Goal: Task Accomplishment & Management: Manage account settings

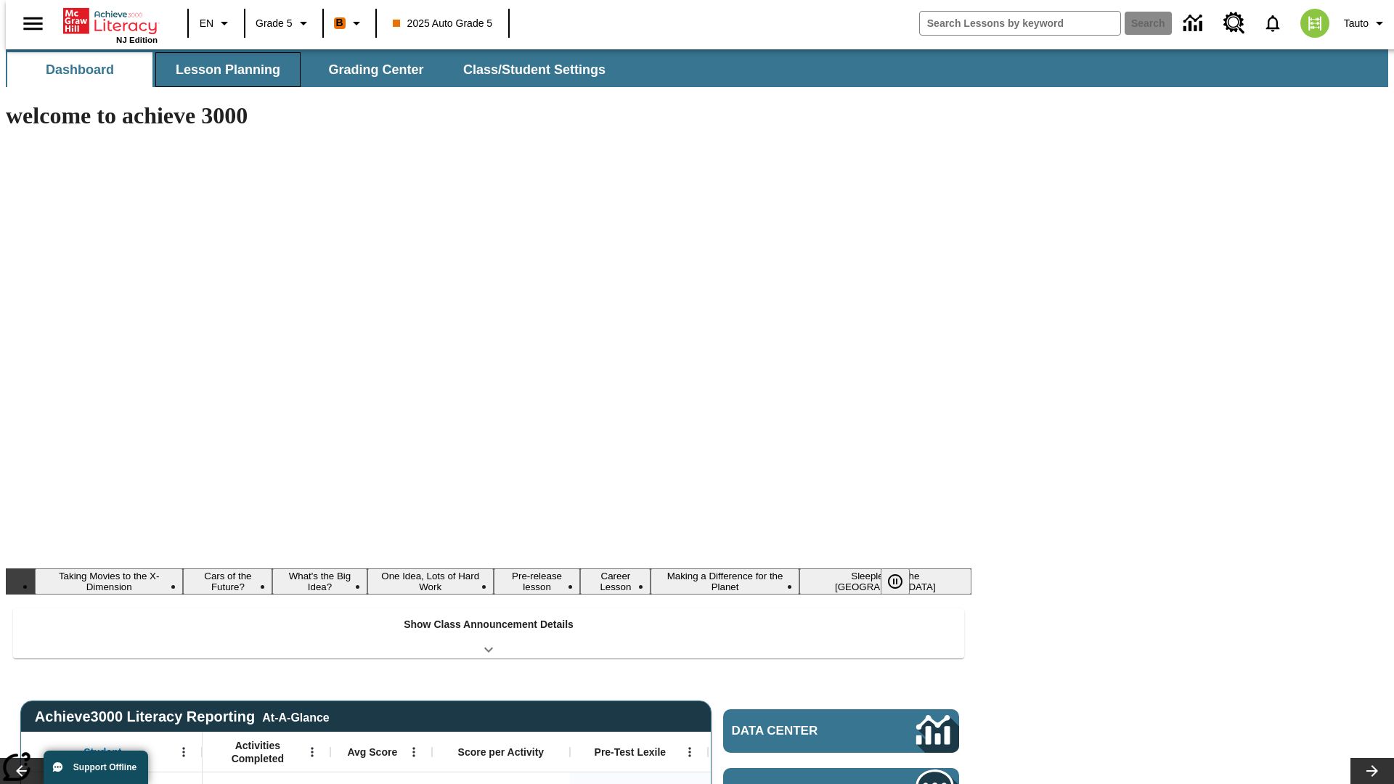
click at [222, 70] on span "Lesson Planning" at bounding box center [228, 70] width 105 height 17
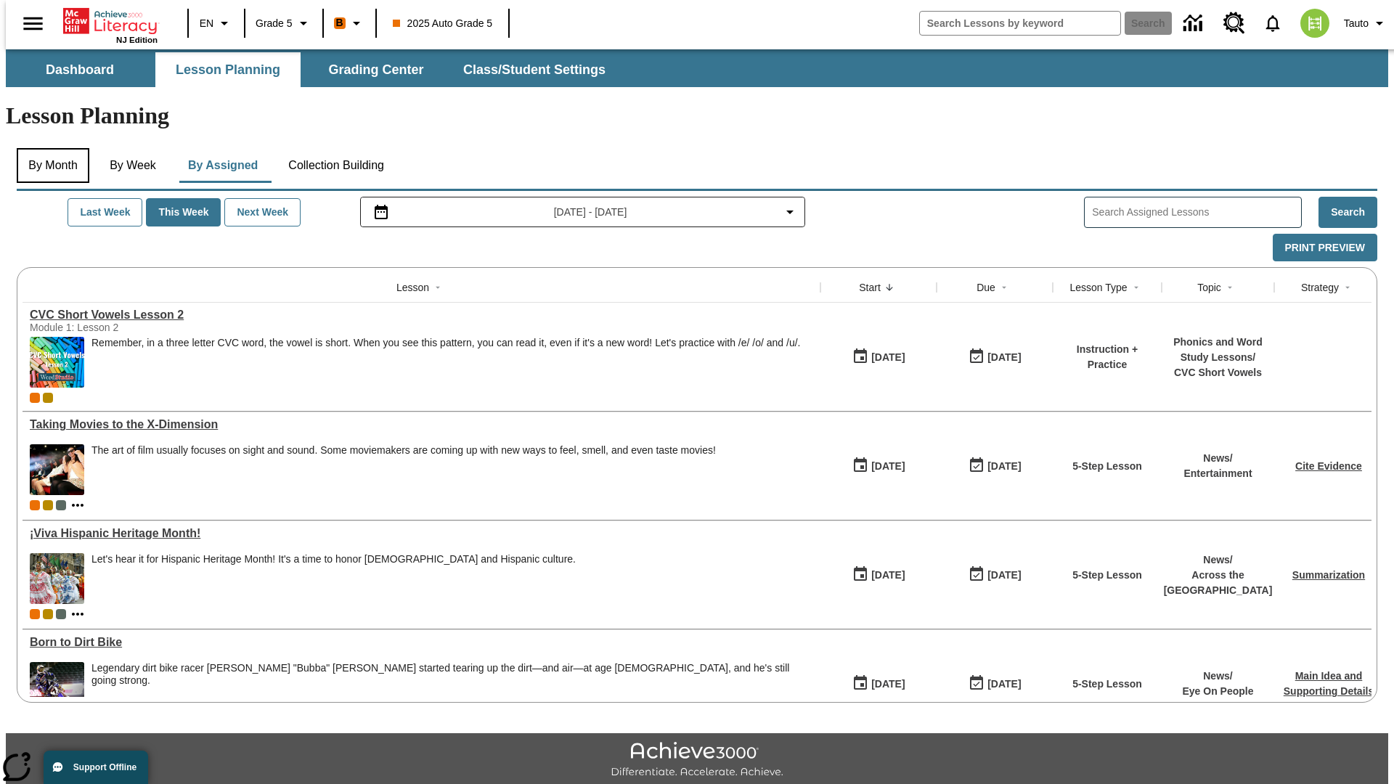
click at [49, 148] on button "By Month" at bounding box center [53, 165] width 73 height 35
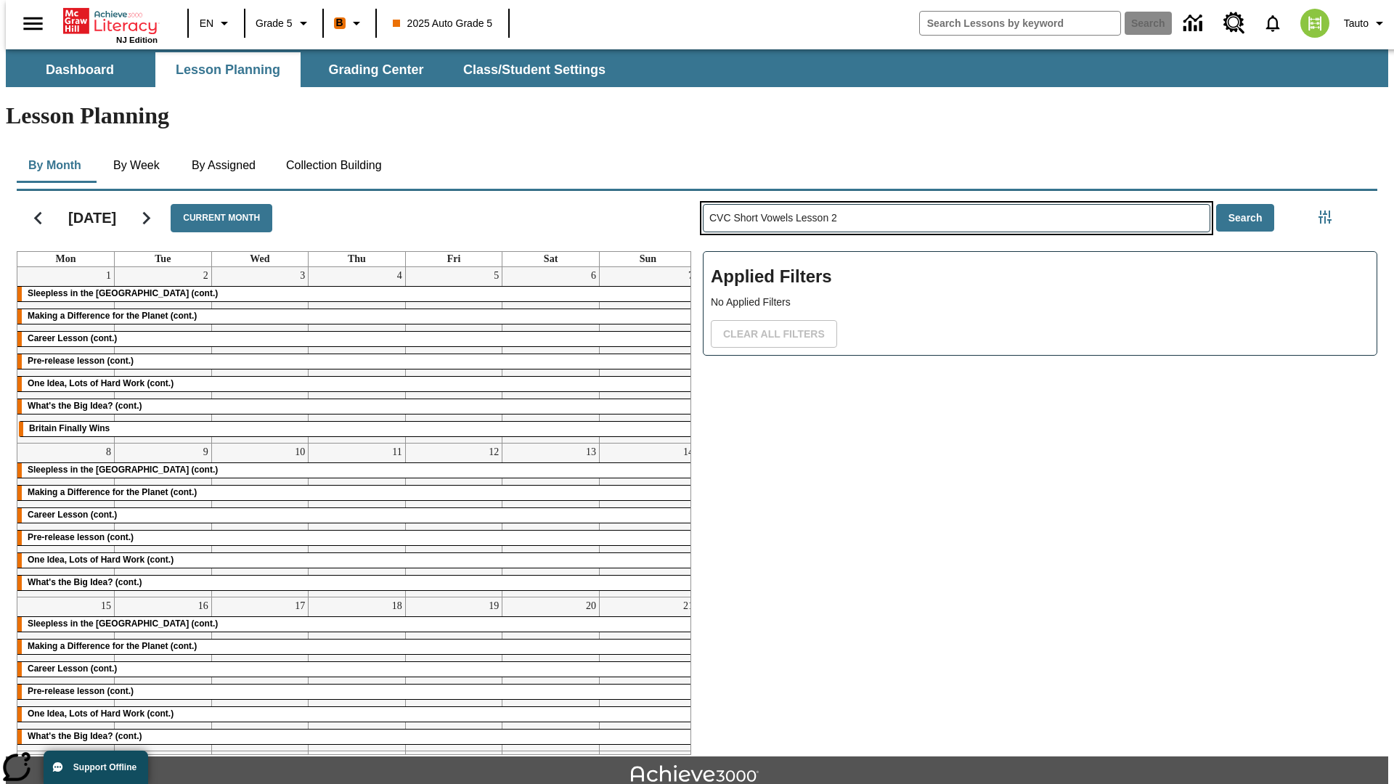
type input "CVC Short Vowels Lesson 2"
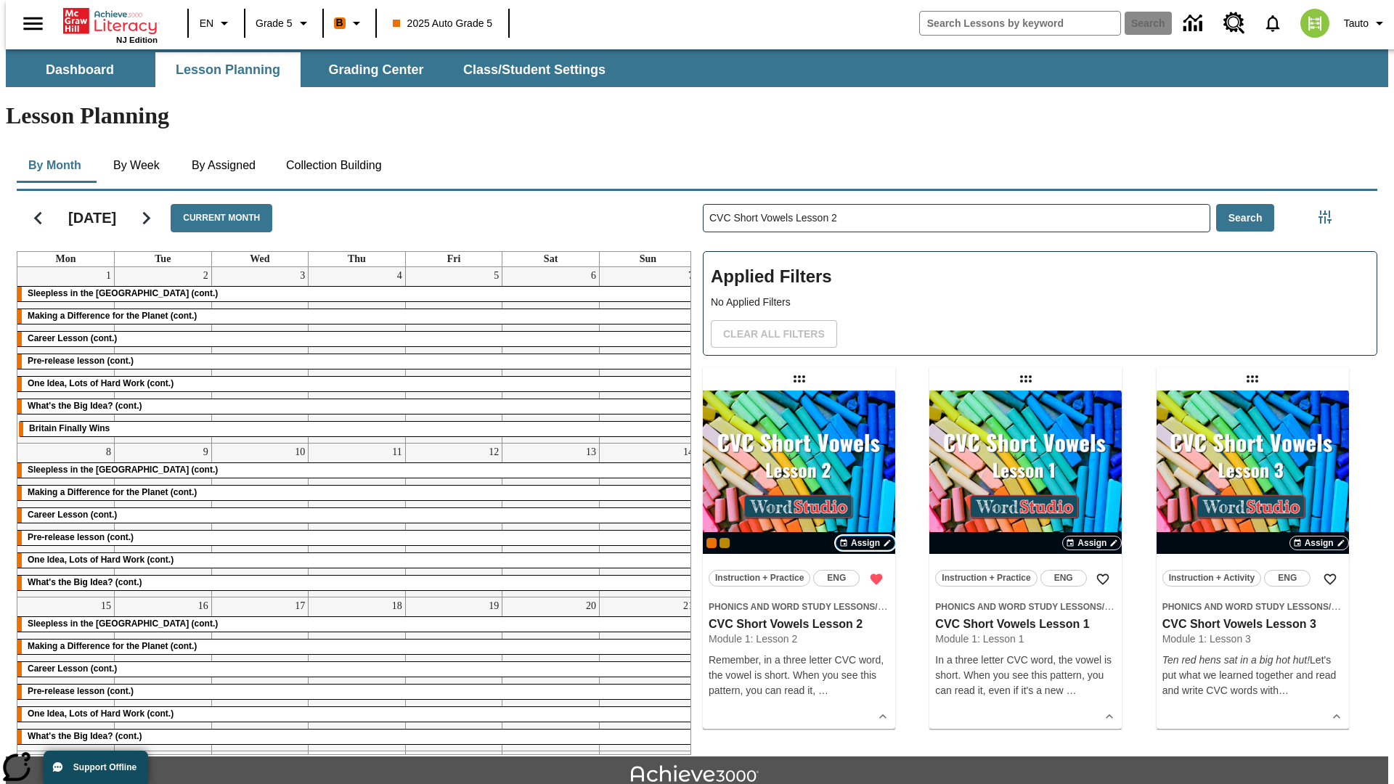
click at [865, 536] on span "Assign" at bounding box center [865, 542] width 29 height 13
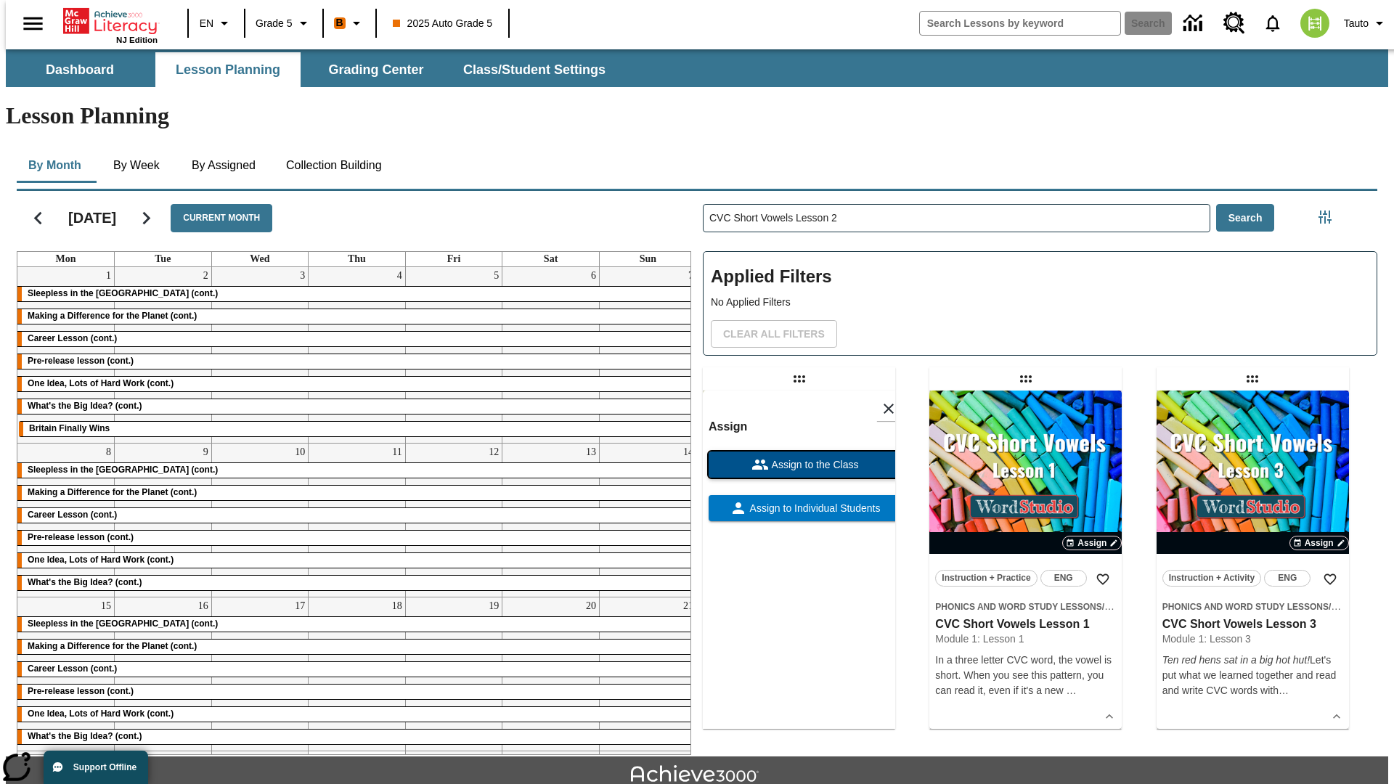
click at [799, 457] on span "Assign to the Class" at bounding box center [814, 464] width 90 height 15
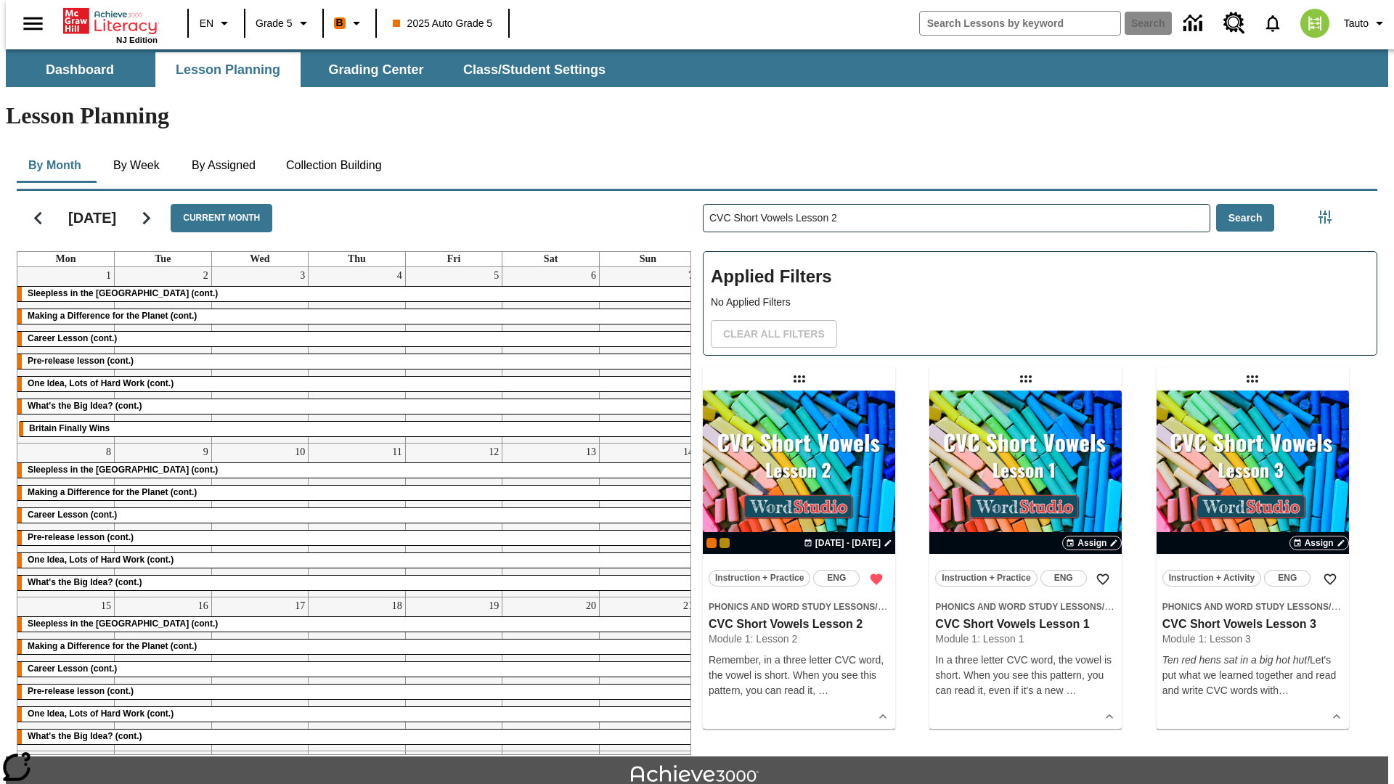
scroll to position [15, 0]
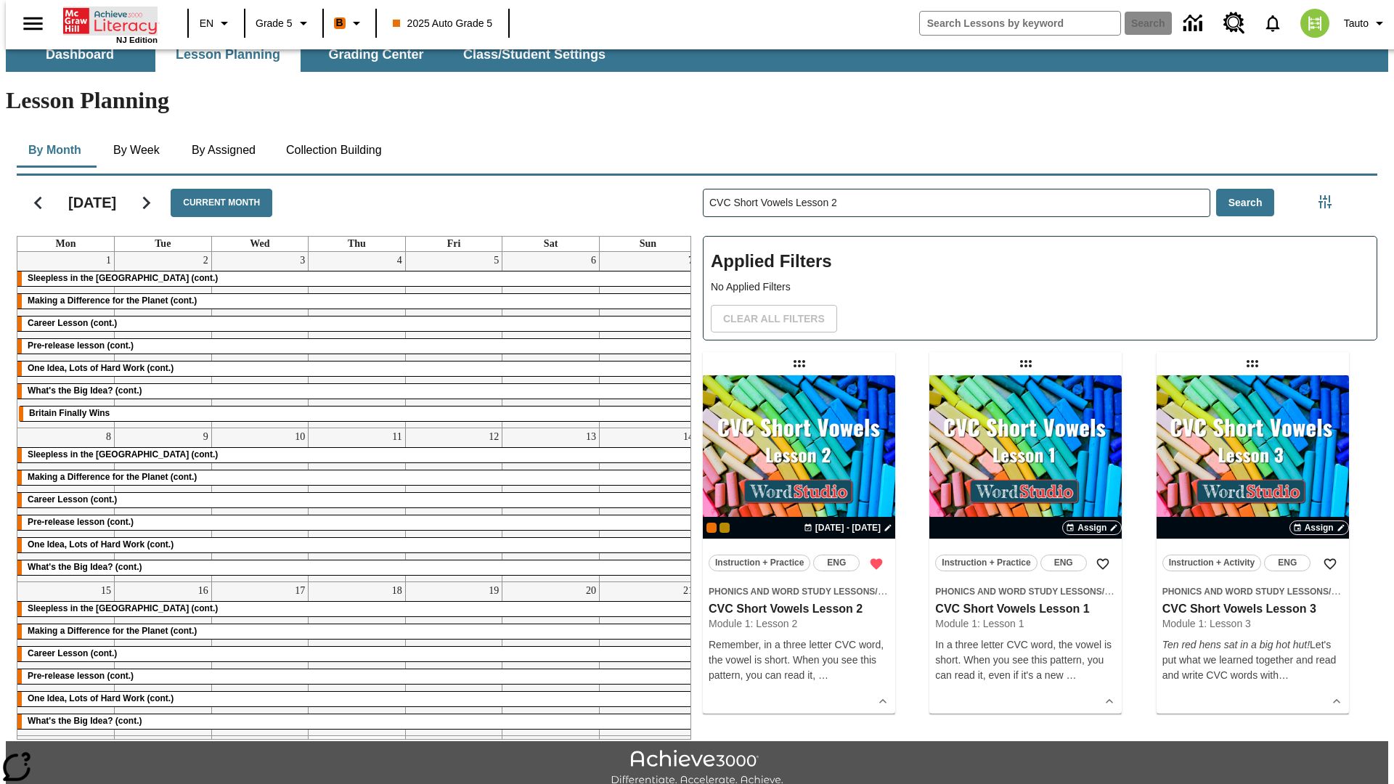
click at [105, 20] on icon "Home" at bounding box center [111, 21] width 97 height 29
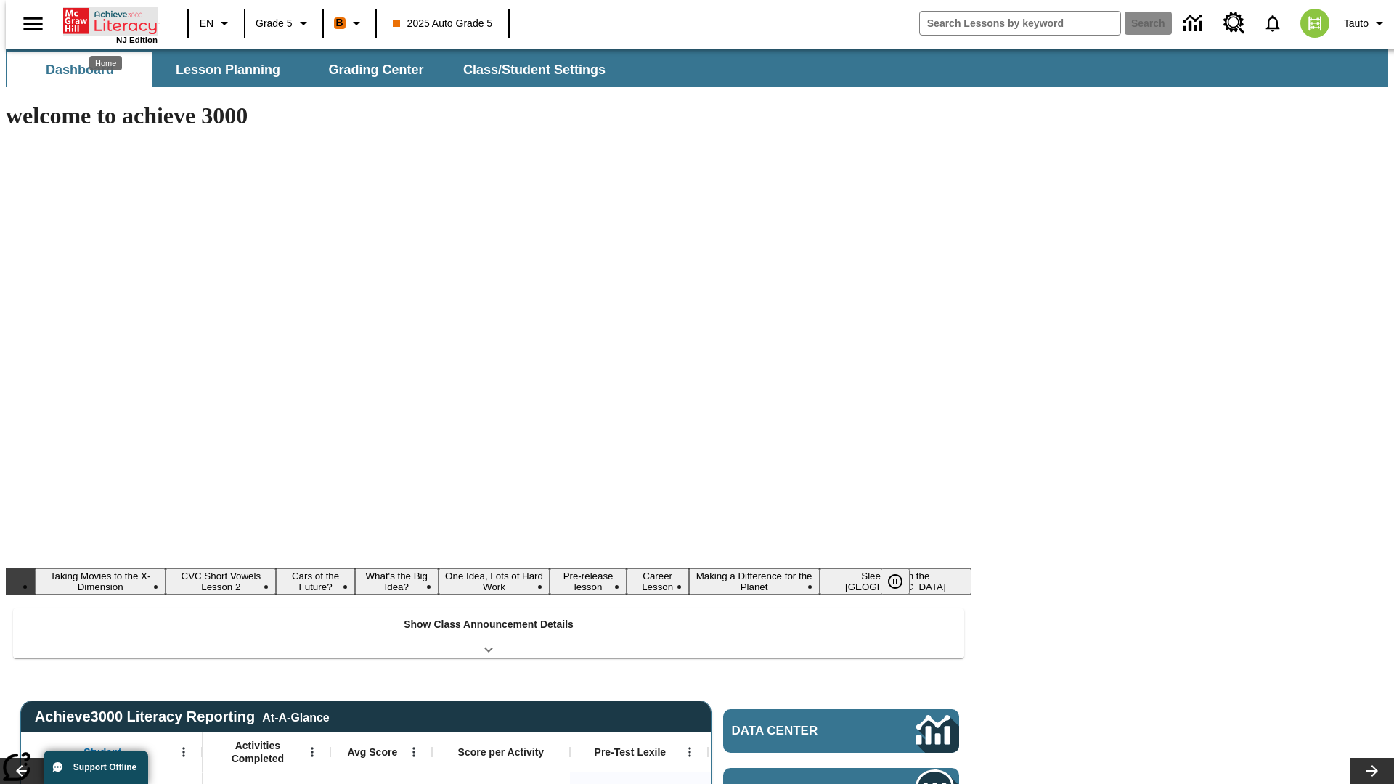
scroll to position [15, 0]
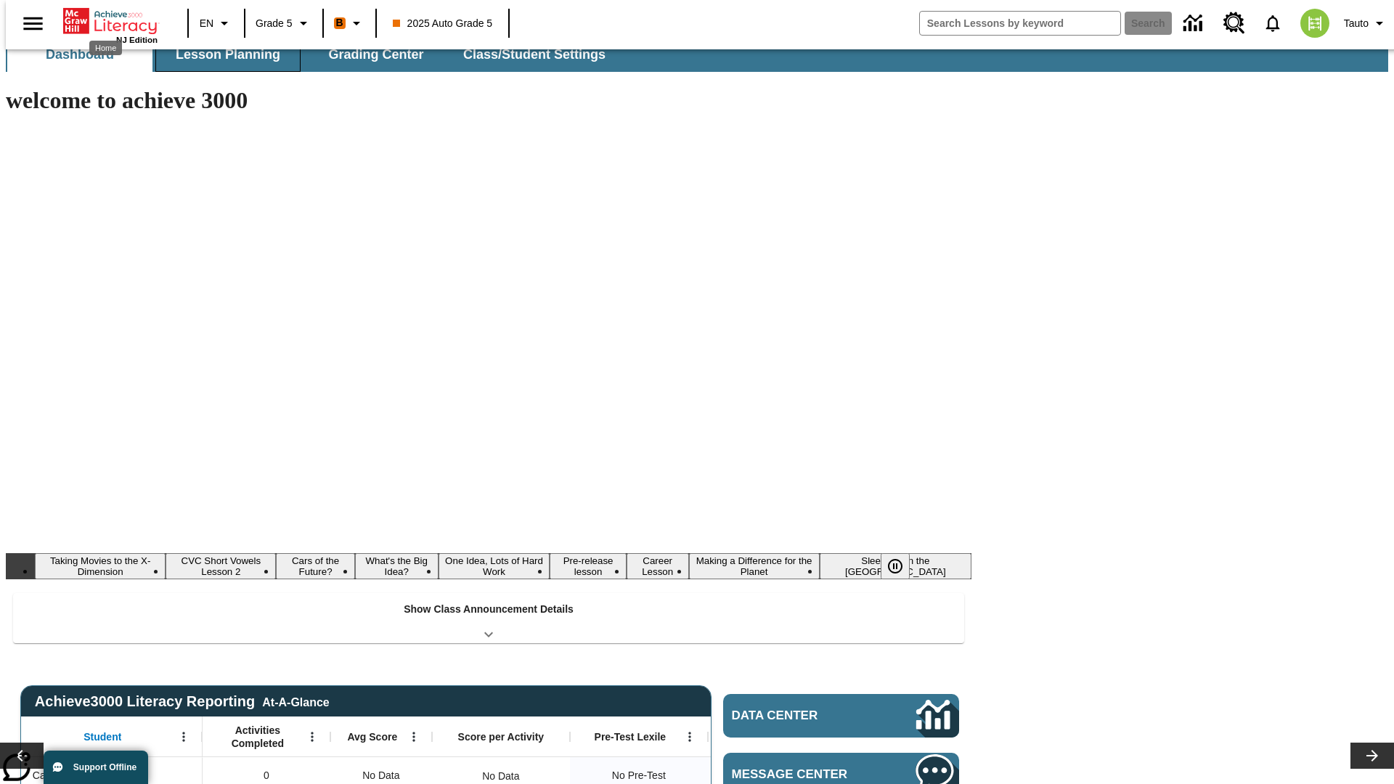
click at [222, 54] on span "Lesson Planning" at bounding box center [228, 54] width 105 height 17
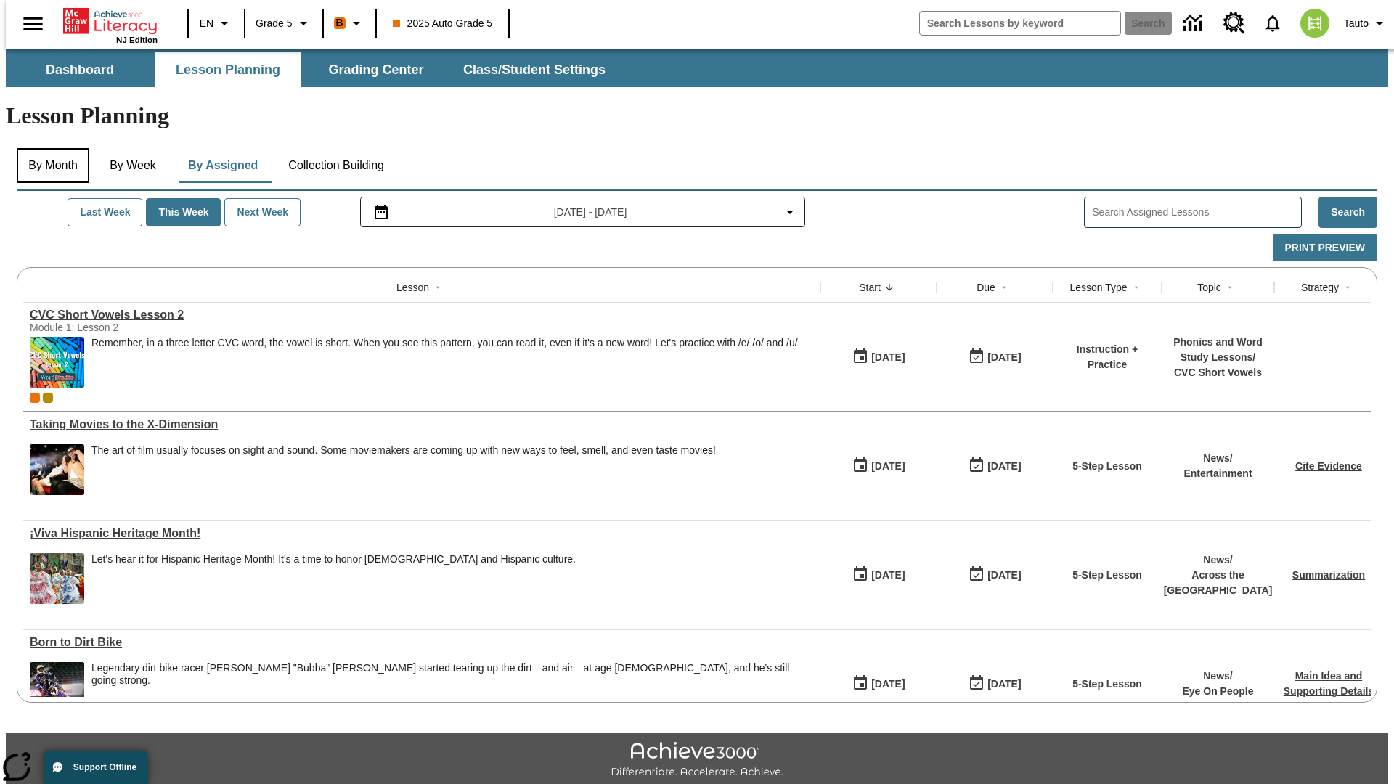
click at [49, 148] on button "By Month" at bounding box center [53, 165] width 73 height 35
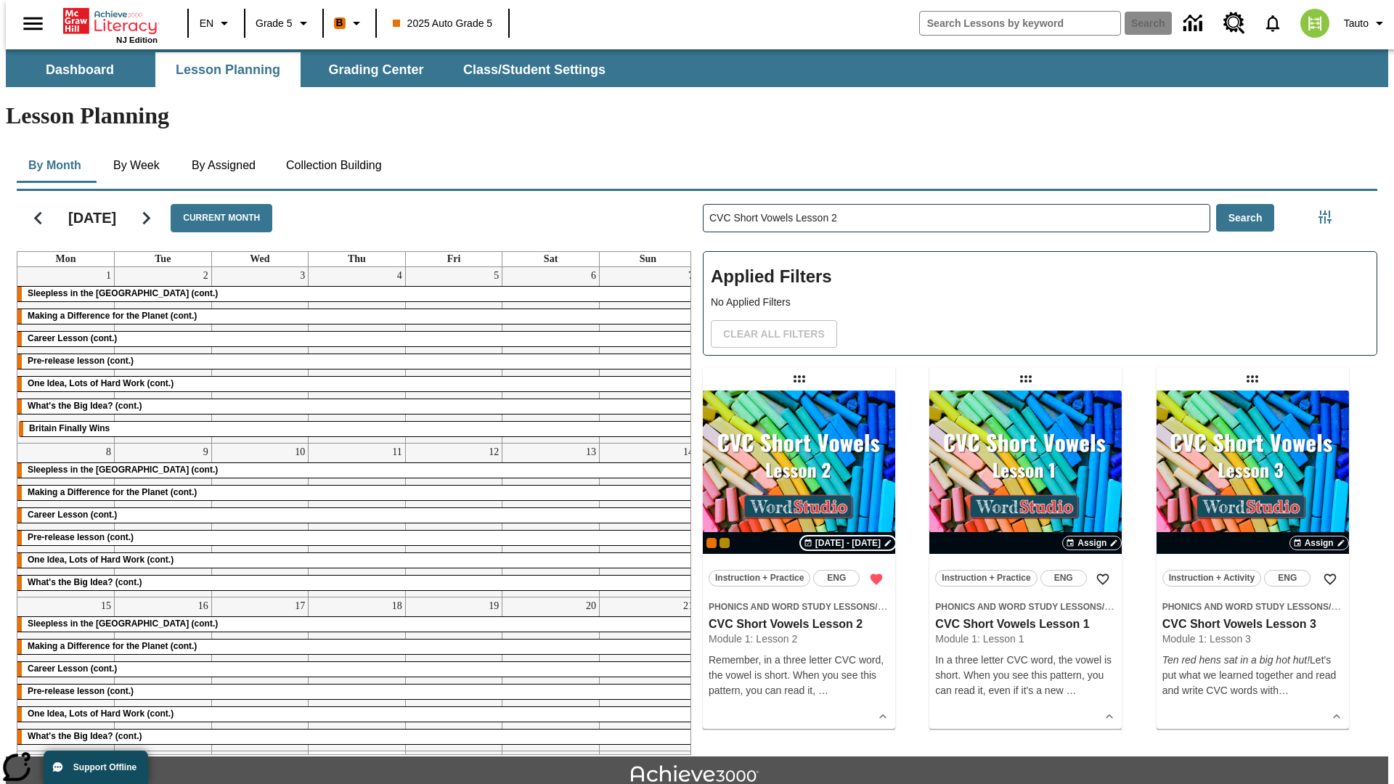
click at [849, 536] on span "[DATE] - [DATE]" at bounding box center [847, 542] width 65 height 13
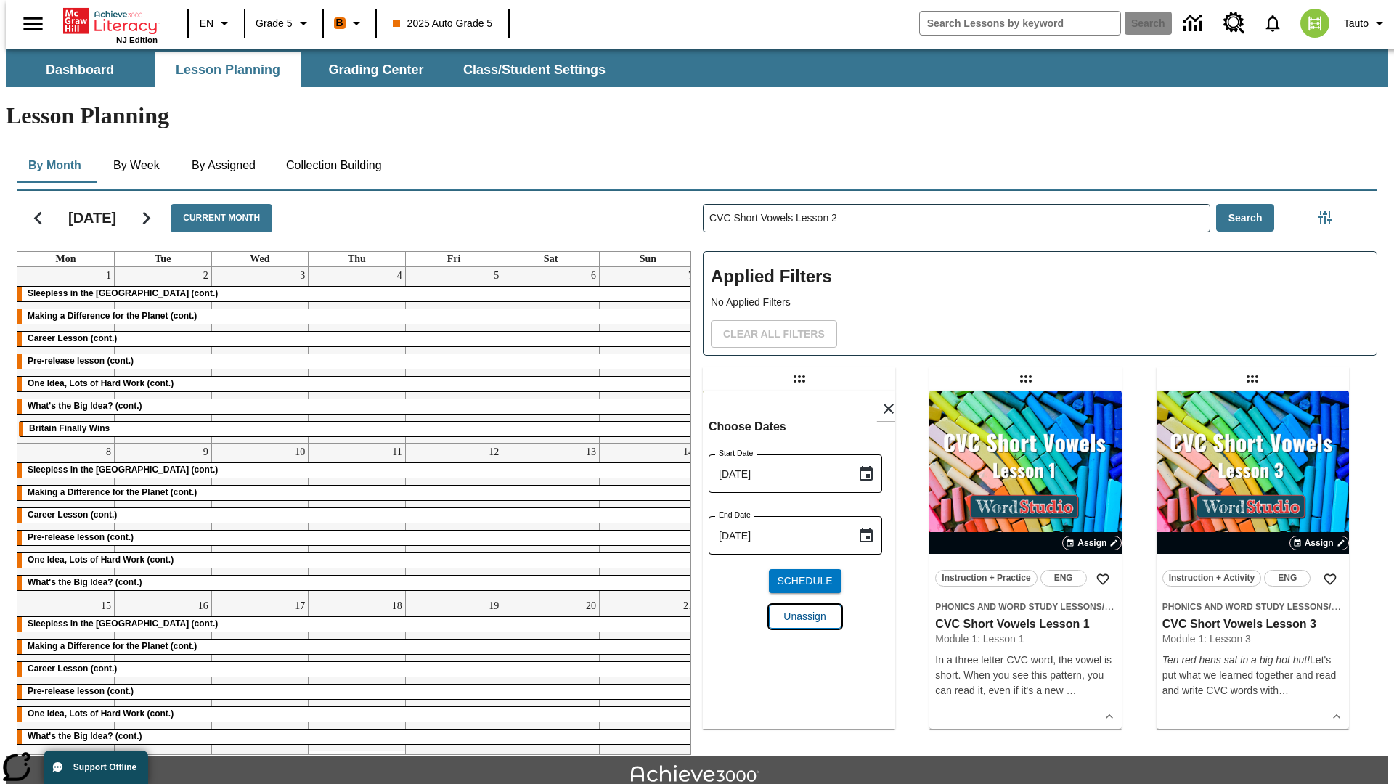
click at [799, 609] on span "Unassign" at bounding box center [804, 616] width 42 height 15
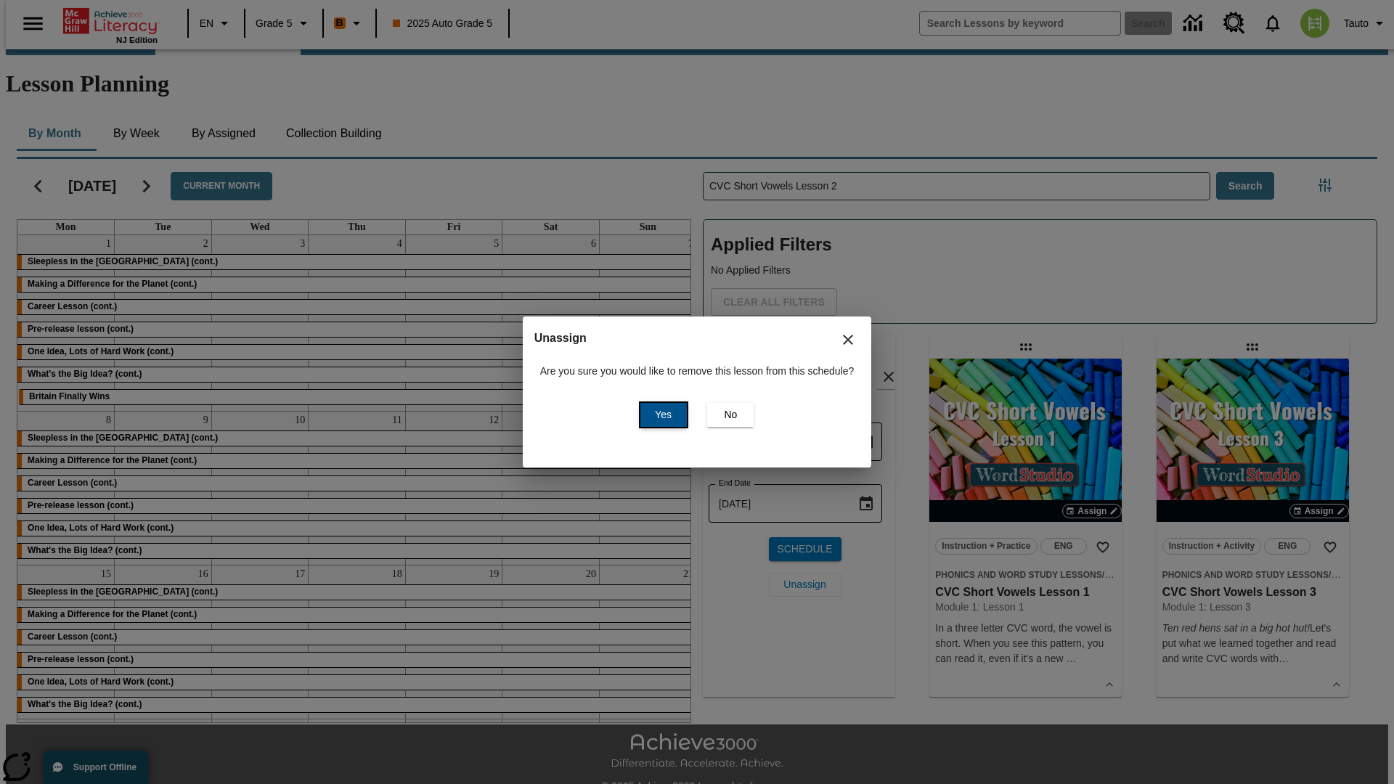
click at [661, 415] on span "Yes" at bounding box center [663, 414] width 17 height 15
